Goal: Communication & Community: Answer question/provide support

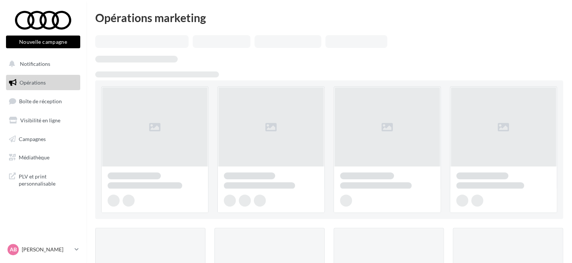
click at [57, 107] on link "Boîte de réception" at bounding box center [42, 101] width 77 height 16
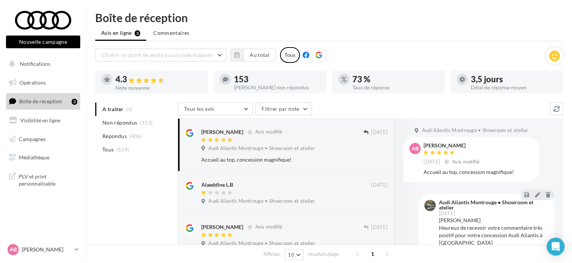
click at [115, 111] on ul "A traiter (3) Non répondus (153) Répondus (406) Tous (559)" at bounding box center [134, 130] width 79 height 54
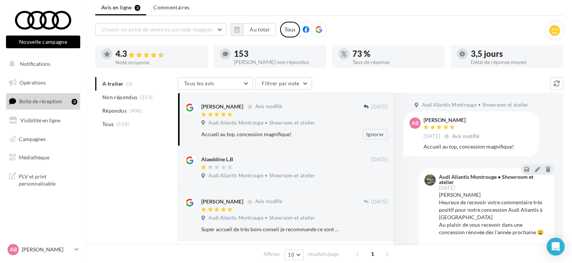
scroll to position [37, 0]
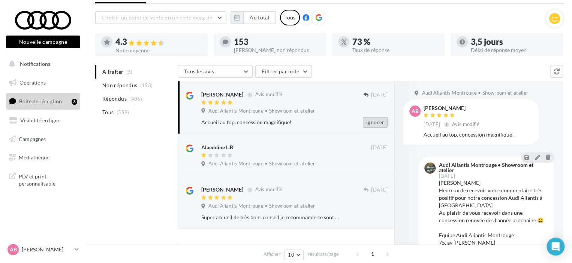
click at [374, 120] on button "Ignorer" at bounding box center [375, 122] width 25 height 10
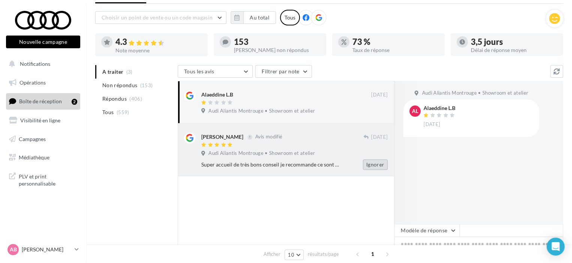
click at [381, 167] on button "Ignorer" at bounding box center [375, 165] width 25 height 10
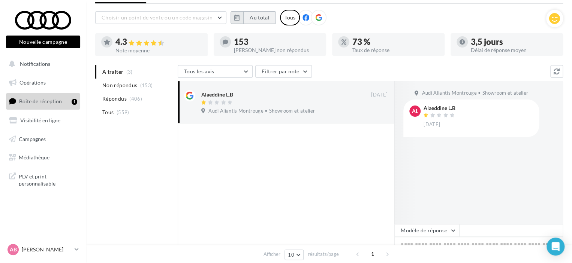
click at [247, 15] on button "Au total" at bounding box center [259, 17] width 33 height 13
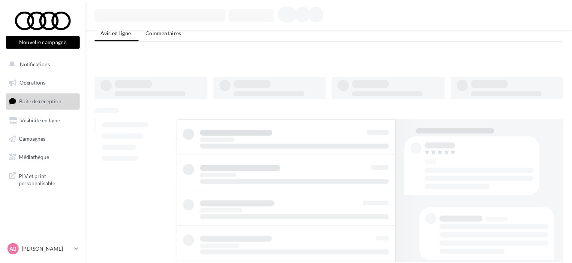
scroll to position [37, 0]
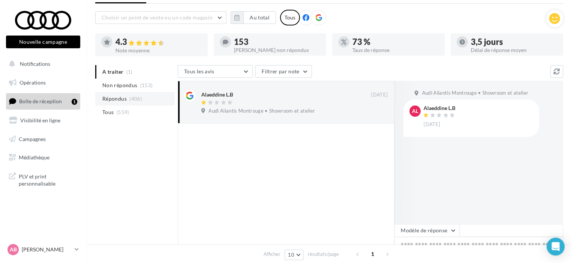
click at [126, 96] on span "Répondus" at bounding box center [114, 98] width 24 height 7
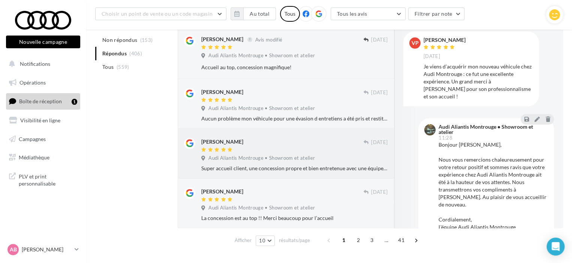
scroll to position [401, 0]
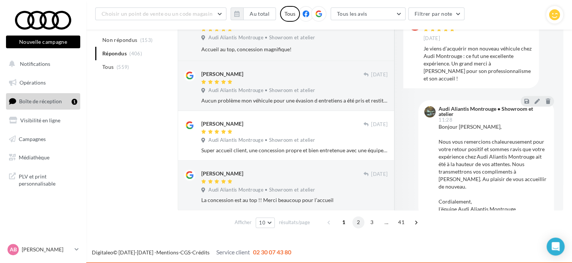
click at [359, 223] on span "2" at bounding box center [358, 223] width 12 height 12
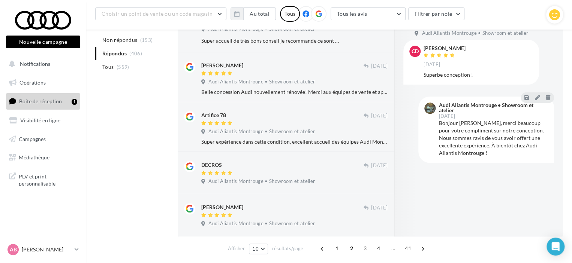
scroll to position [393, 0]
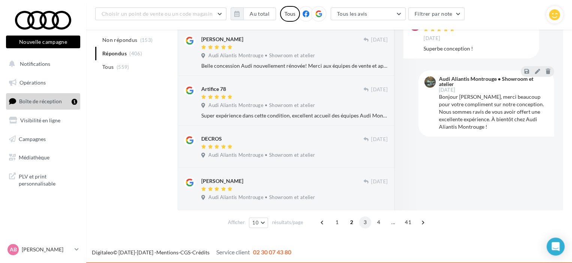
click at [363, 222] on span "3" at bounding box center [365, 223] width 12 height 12
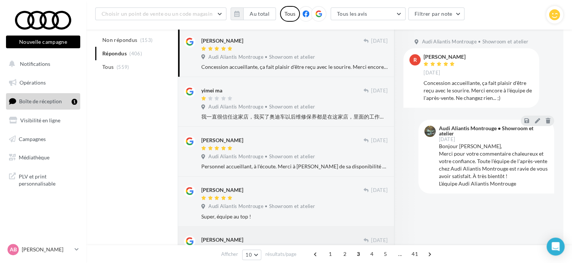
scroll to position [0, 0]
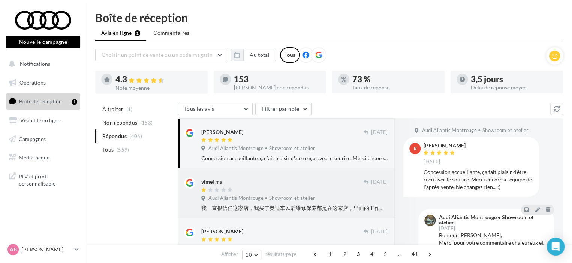
click at [257, 187] on div "yimei ma" at bounding box center [282, 186] width 162 height 16
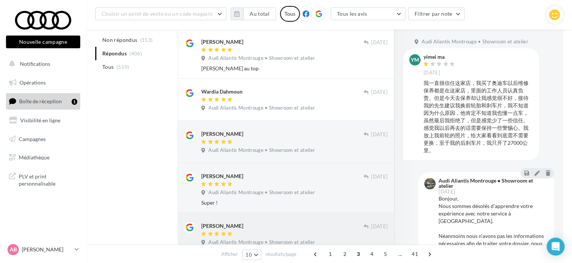
scroll to position [390, 0]
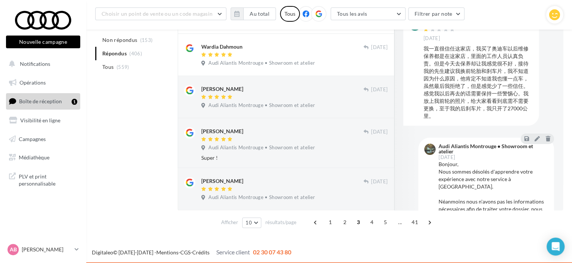
click at [328, 223] on span "1" at bounding box center [330, 223] width 12 height 12
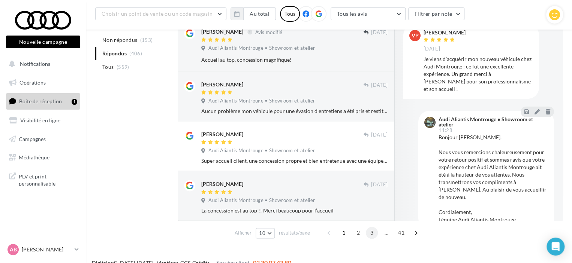
click at [368, 234] on span "3" at bounding box center [372, 233] width 12 height 12
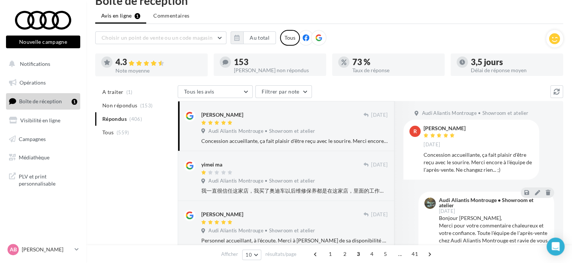
scroll to position [16, 0]
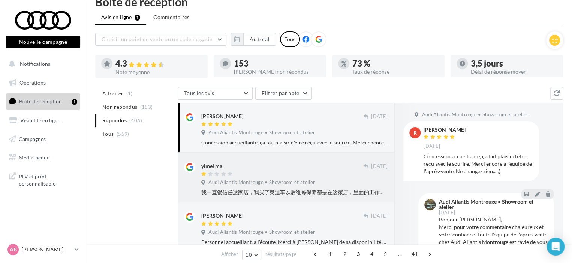
click at [208, 167] on div "yimei ma" at bounding box center [211, 166] width 21 height 7
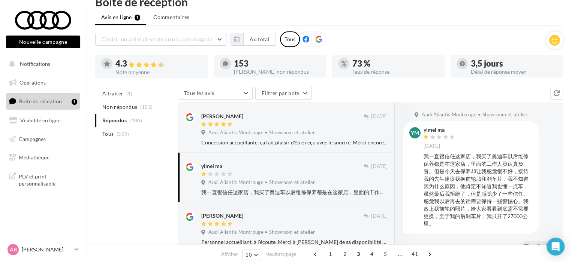
click at [435, 132] on div "yimei ma" at bounding box center [439, 129] width 33 height 5
click at [435, 130] on div "yimei ma" at bounding box center [439, 129] width 33 height 5
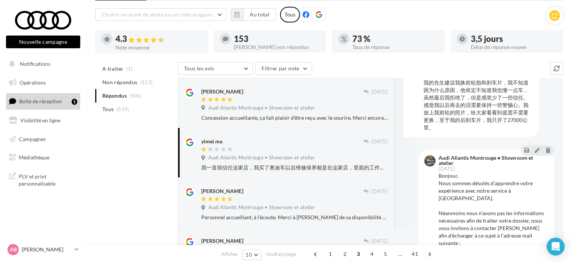
scroll to position [134, 0]
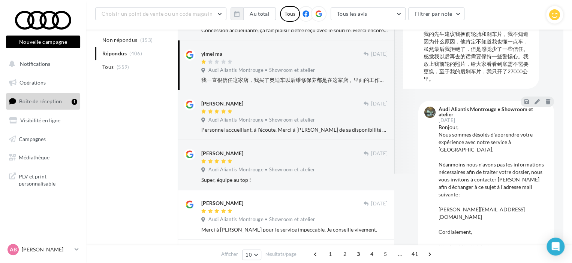
click at [493, 187] on div "Bonjour, Nous sommes désolés d'apprendre votre expérience avec notre service à …" at bounding box center [492, 187] width 109 height 127
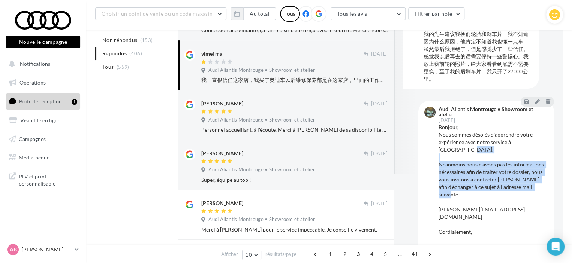
click at [493, 187] on div "Bonjour, Nous sommes désolés d'apprendre votre expérience avec notre service à …" at bounding box center [492, 187] width 109 height 127
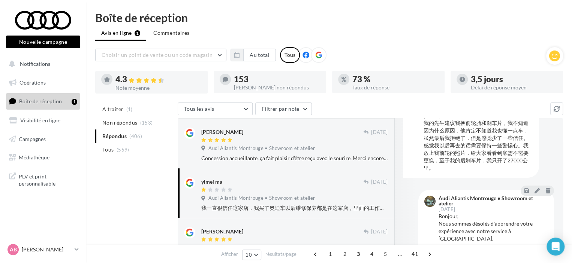
click at [161, 31] on span "Commentaires" at bounding box center [171, 32] width 36 height 7
